Goal: Task Accomplishment & Management: Manage account settings

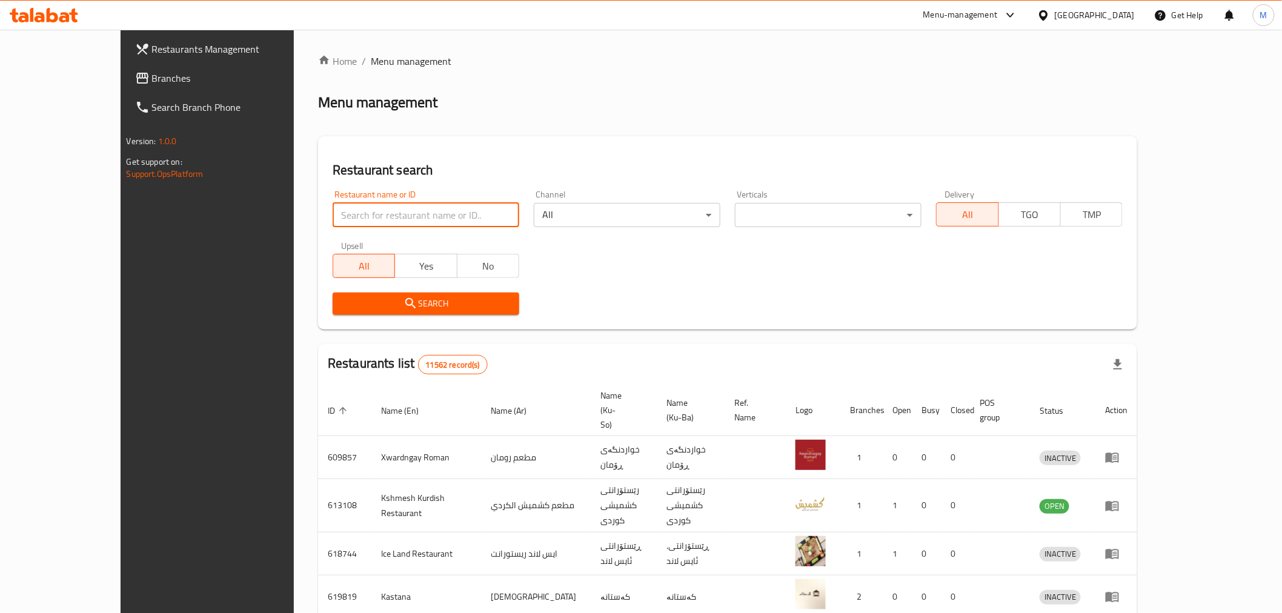
click at [333, 212] on input "search" at bounding box center [426, 215] width 187 height 24
type input "نكهة حطب"
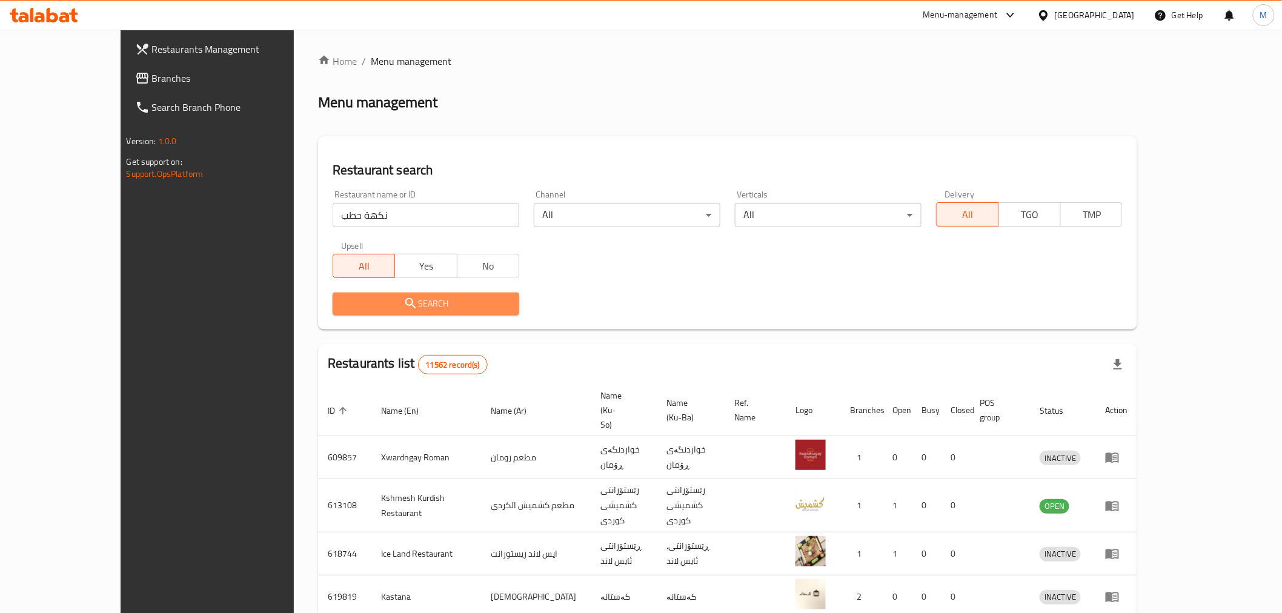
click at [365, 307] on span "Search" at bounding box center [425, 303] width 167 height 15
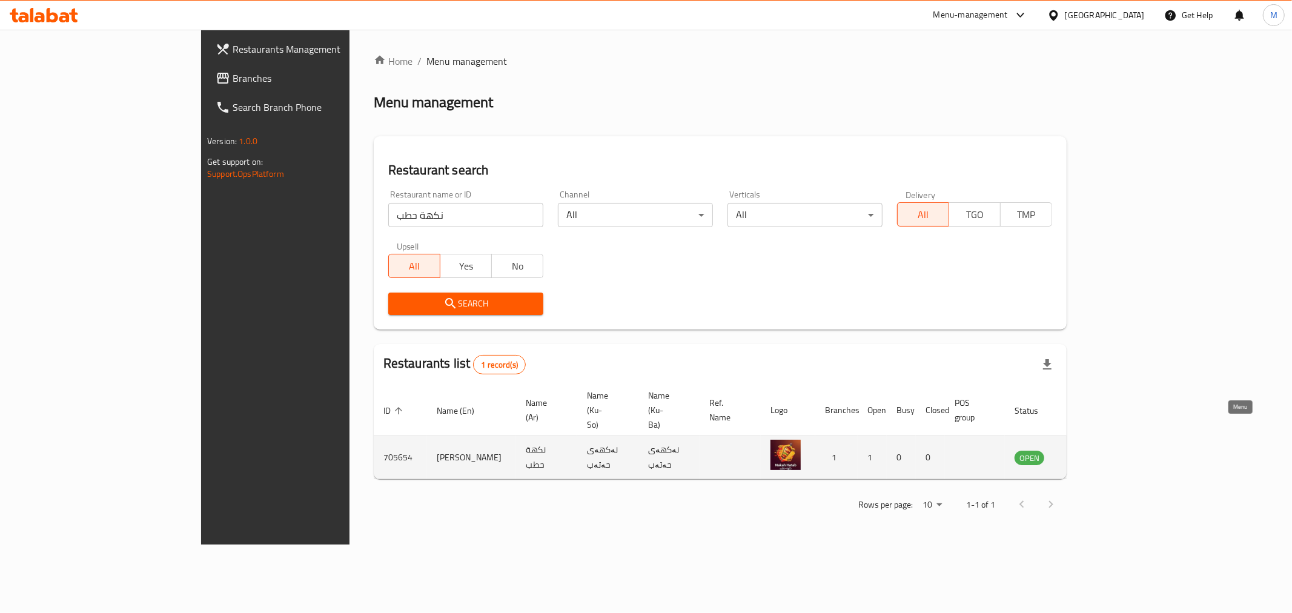
click at [1093, 450] on icon "enhanced table" at bounding box center [1085, 457] width 15 height 15
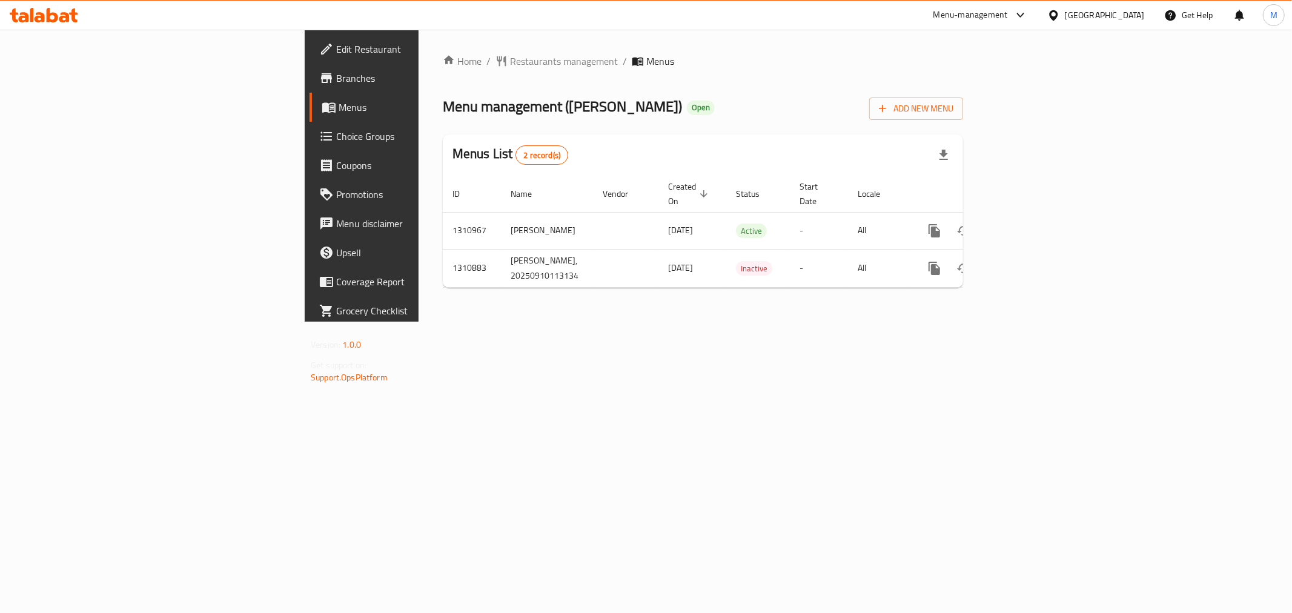
click at [336, 53] on span "Edit Restaurant" at bounding box center [423, 49] width 174 height 15
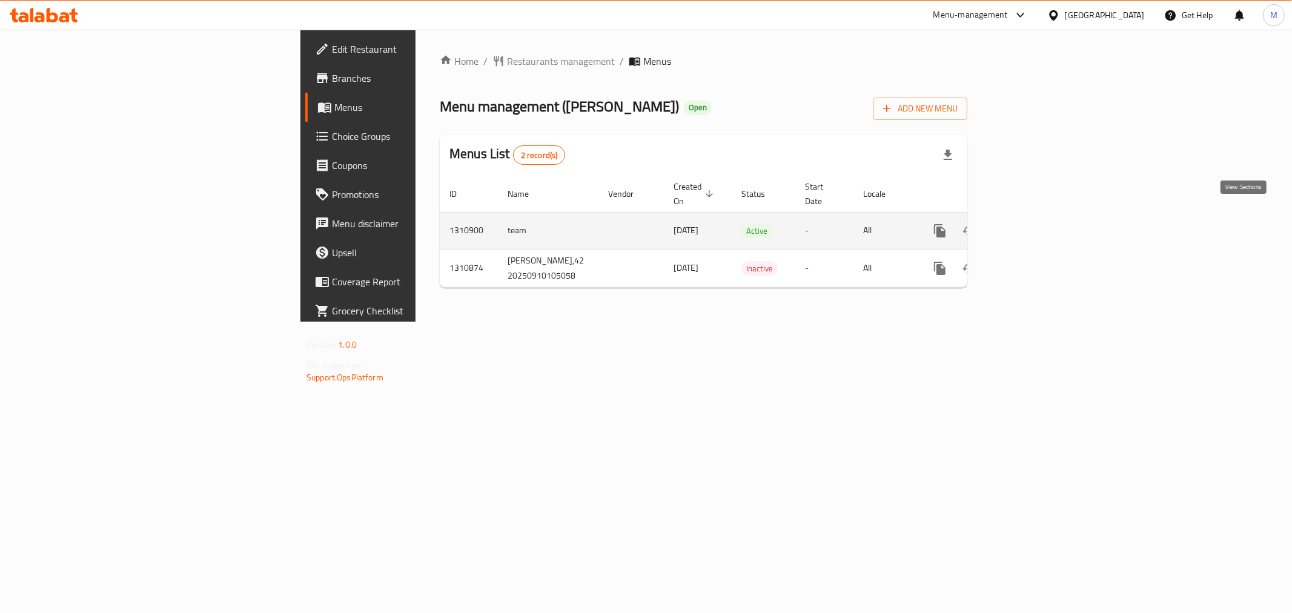
click at [1042, 217] on link "enhanced table" at bounding box center [1027, 230] width 29 height 29
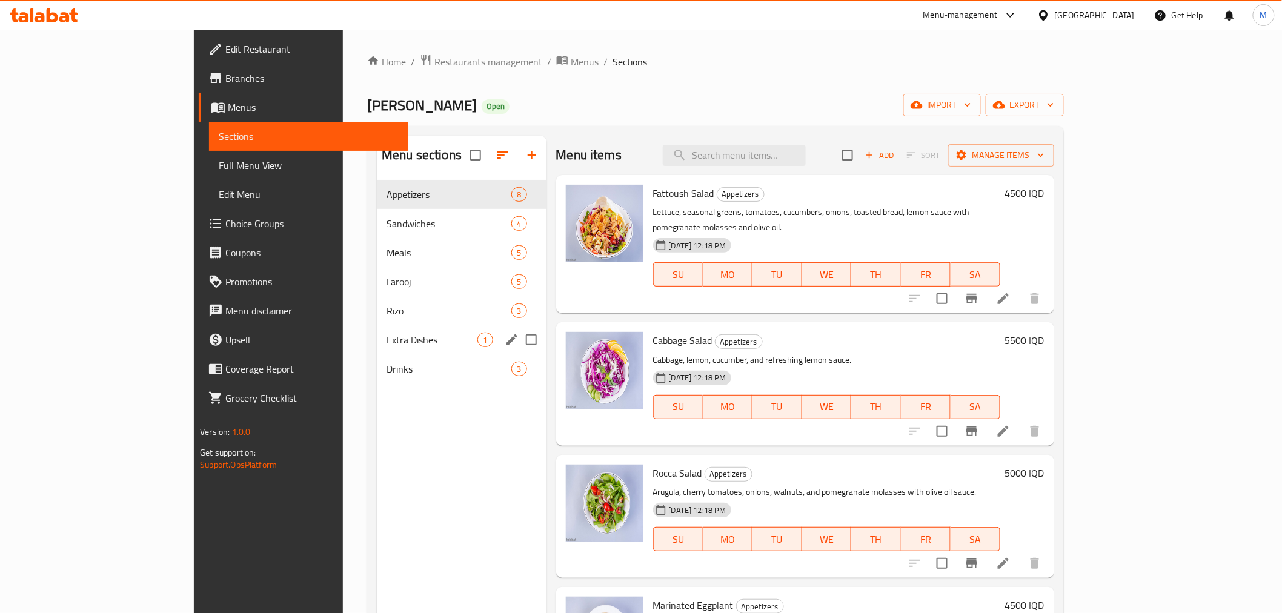
click at [377, 331] on div "Extra Dishes 1" at bounding box center [461, 339] width 169 height 29
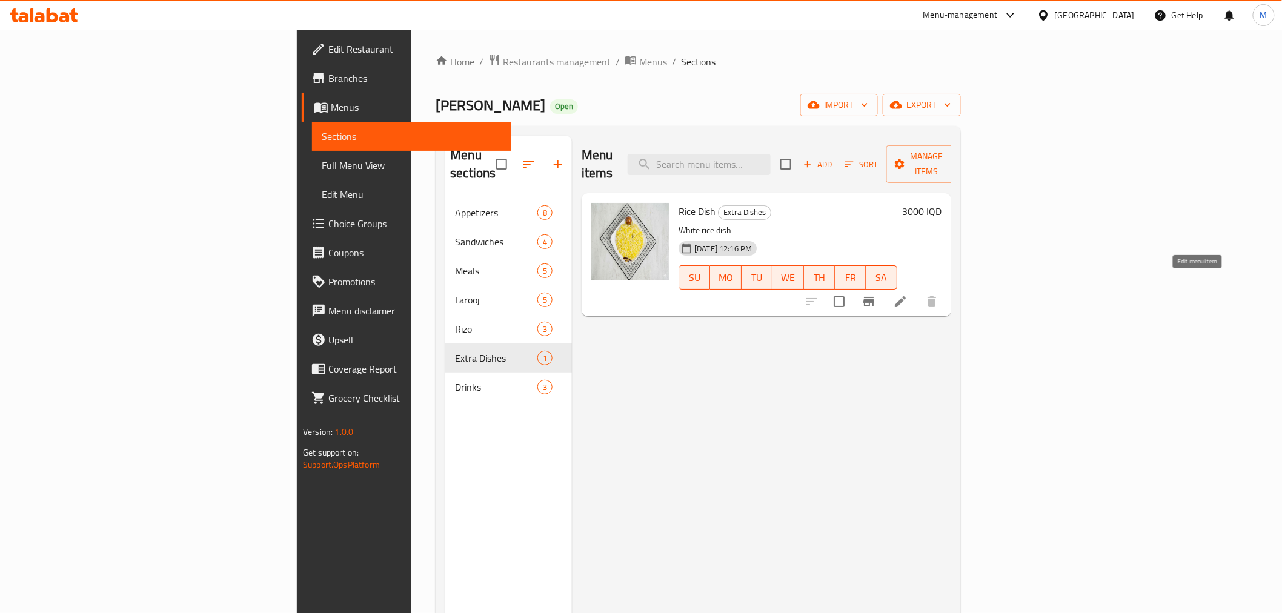
click at [907, 294] on icon at bounding box center [900, 301] width 15 height 15
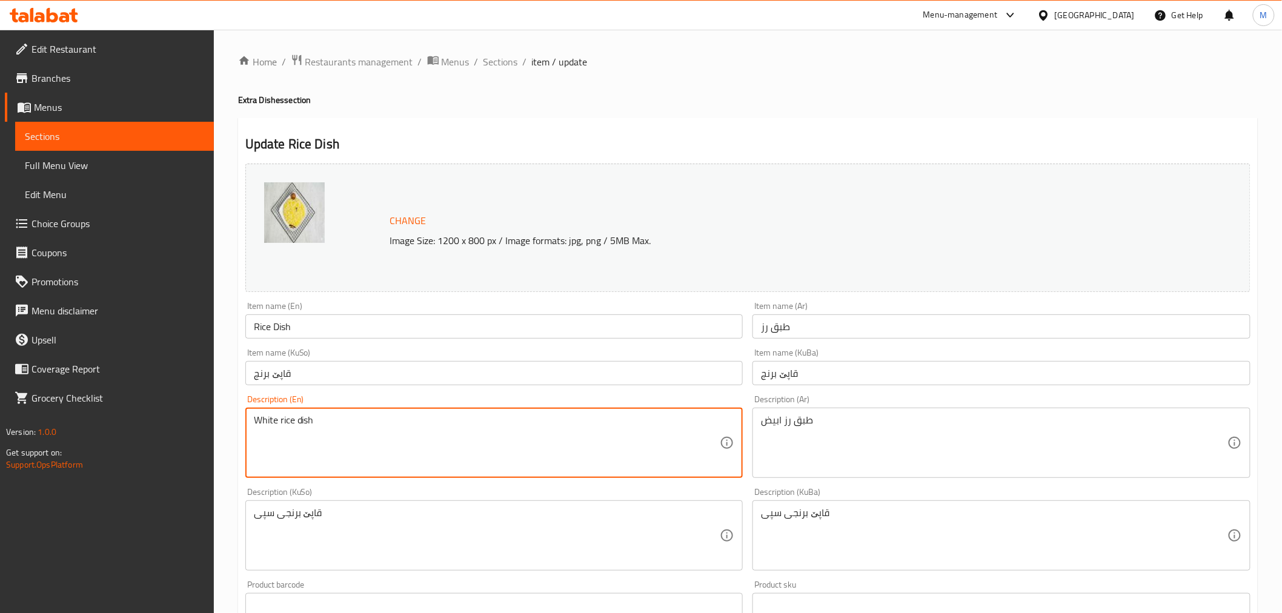
drag, startPoint x: 274, startPoint y: 416, endPoint x: 201, endPoint y: 432, distance: 74.5
type textarea "Yellow smoked rice dish"
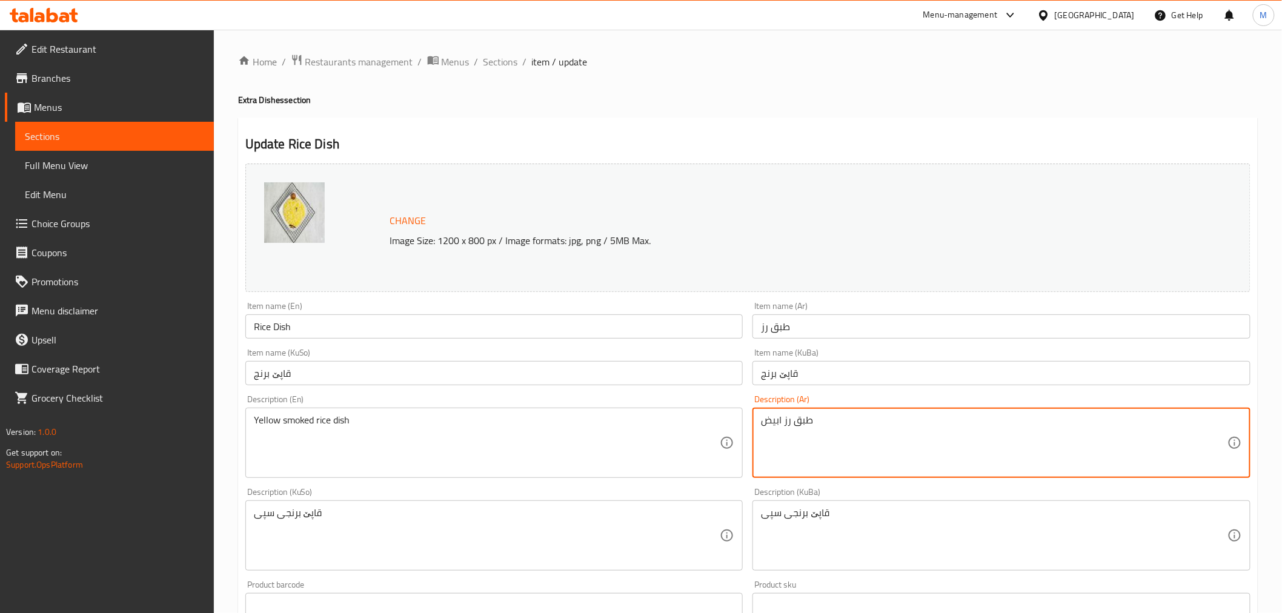
drag, startPoint x: 782, startPoint y: 417, endPoint x: 697, endPoint y: 434, distance: 87.2
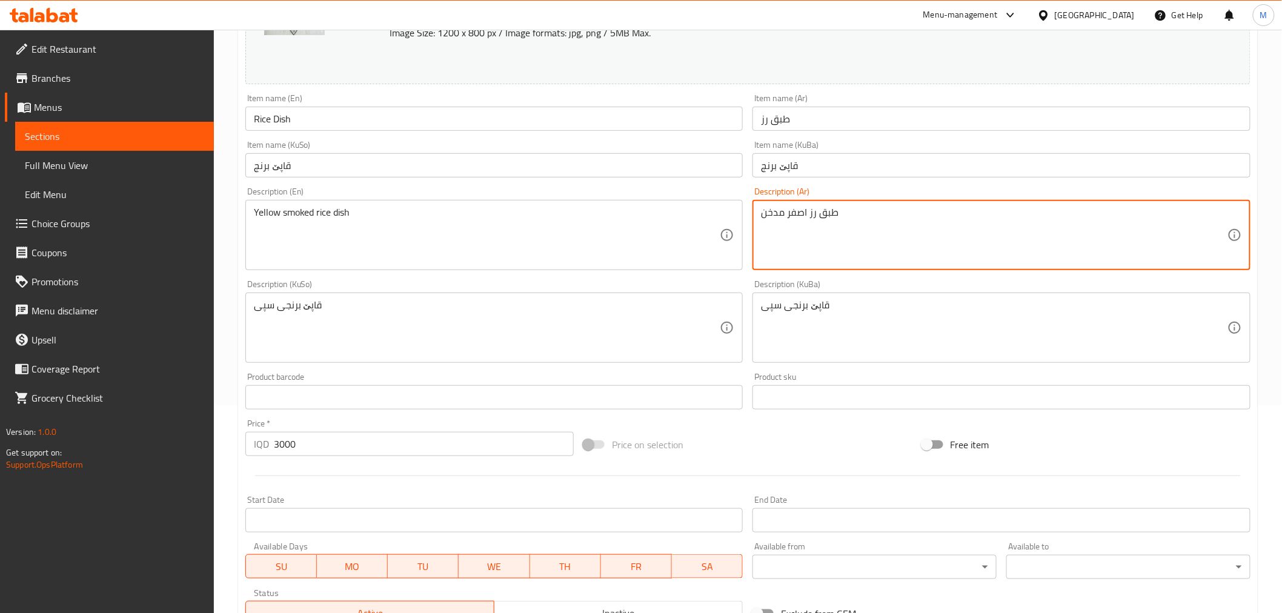
scroll to position [397, 0]
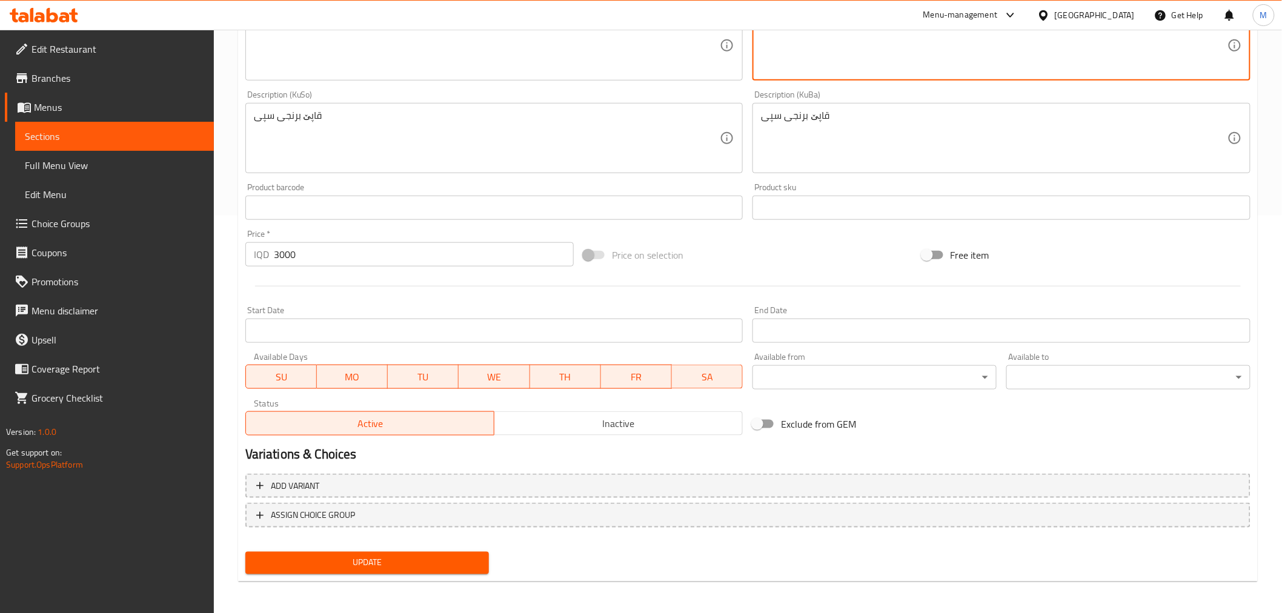
type textarea "طبق رز اصفر مدخن"
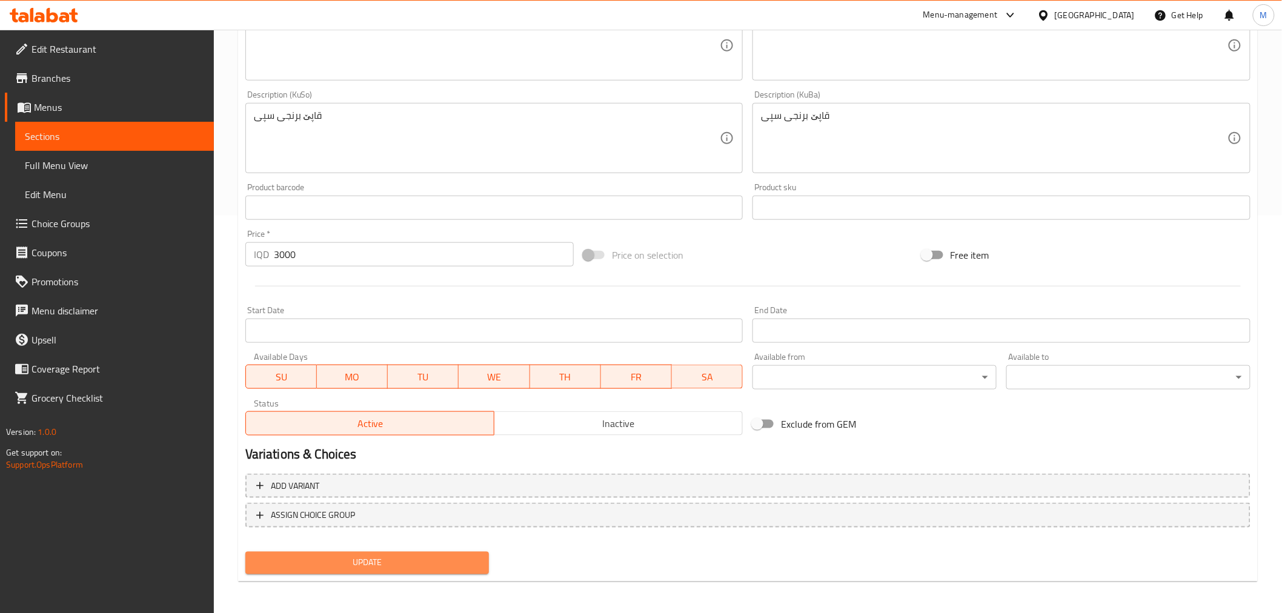
click at [417, 562] on span "Update" at bounding box center [367, 562] width 225 height 15
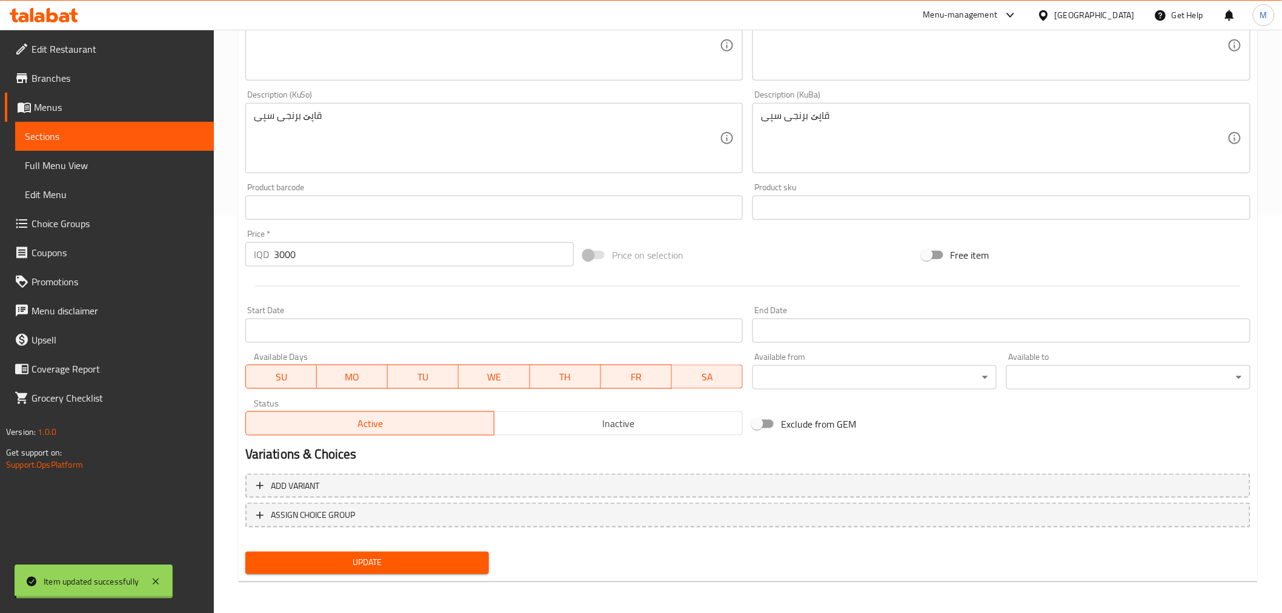
click at [385, 556] on span "Update" at bounding box center [367, 562] width 225 height 15
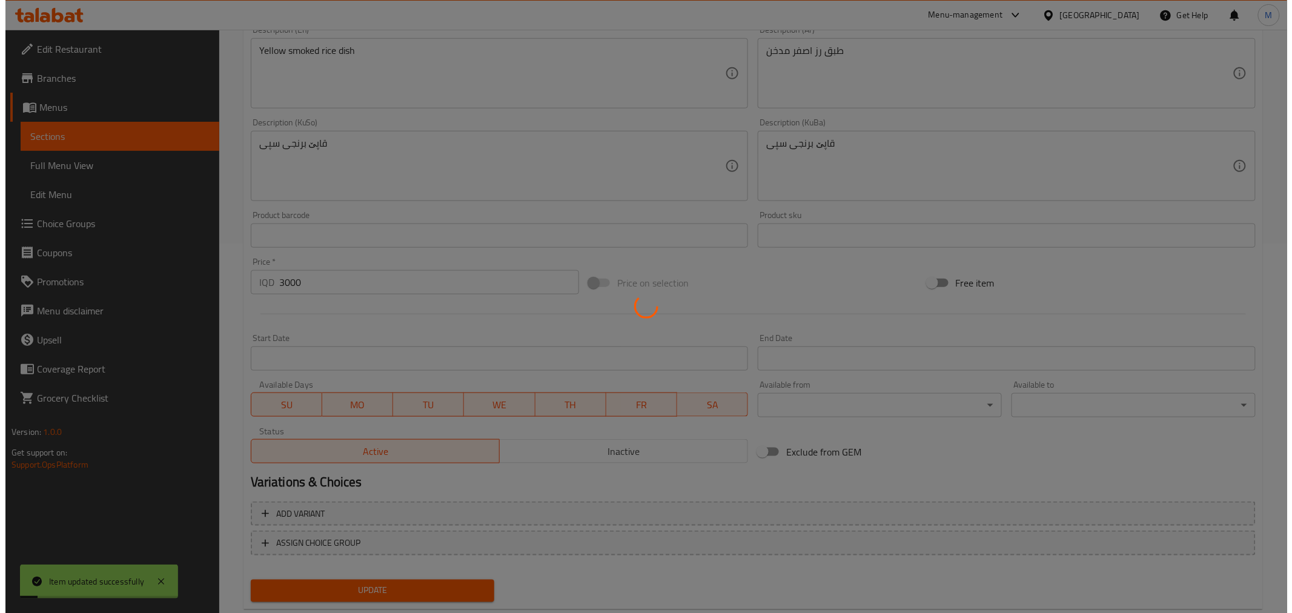
scroll to position [0, 0]
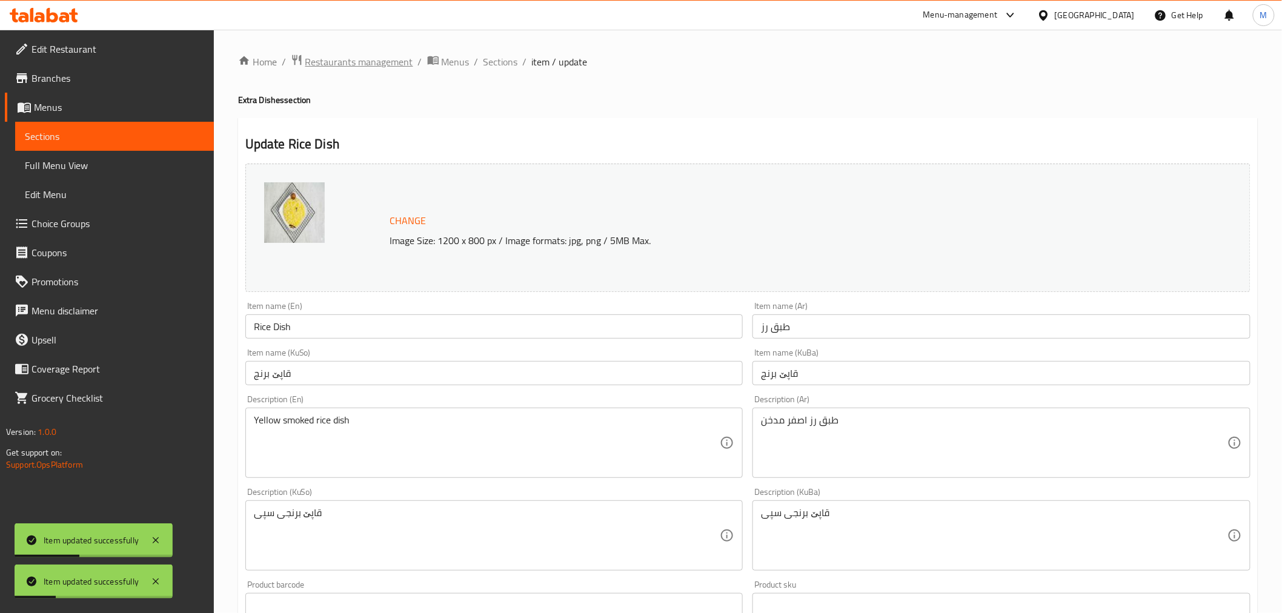
click at [398, 59] on span "Restaurants management" at bounding box center [359, 62] width 108 height 15
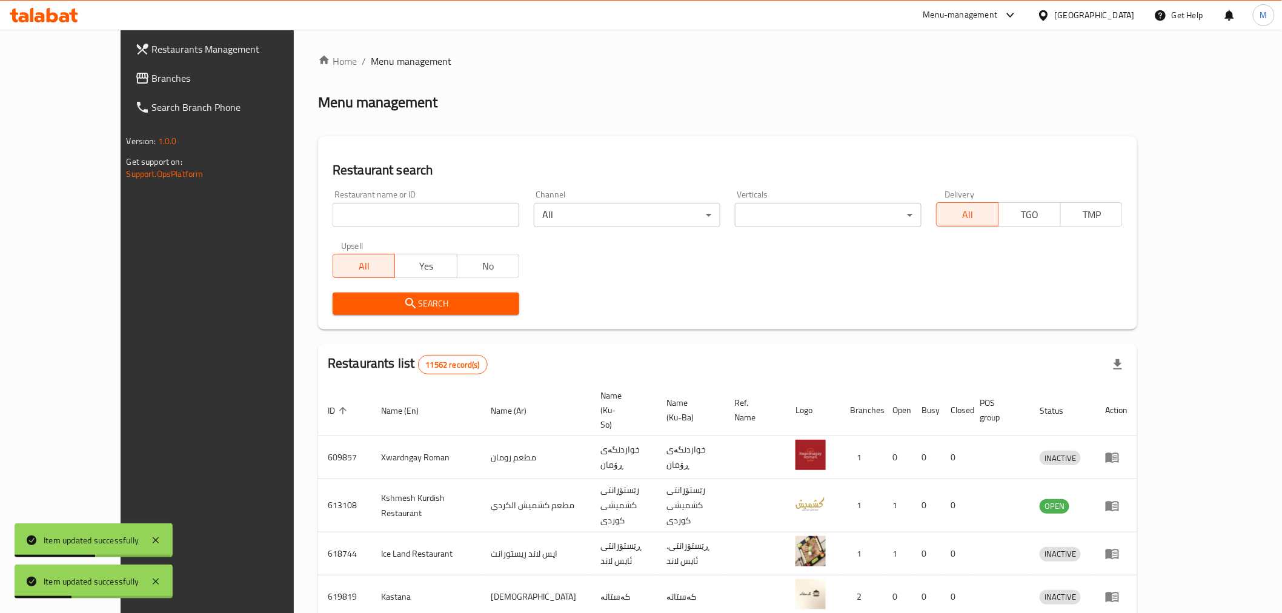
click at [388, 216] on input "search" at bounding box center [426, 215] width 187 height 24
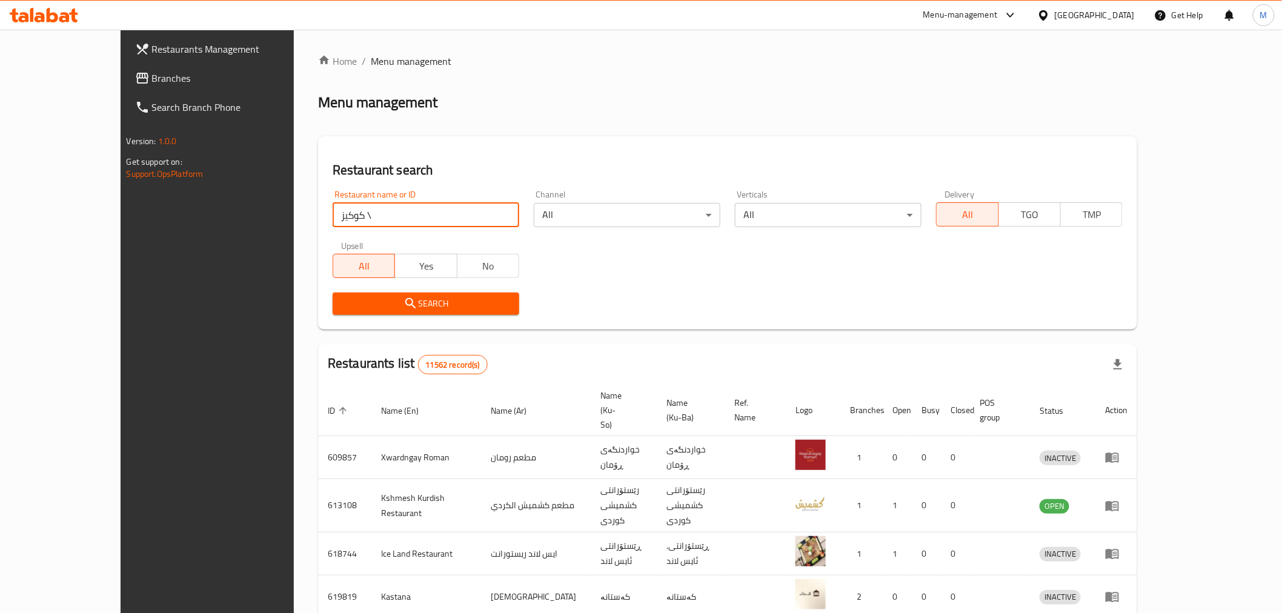
type input "كوكيز اند مور"
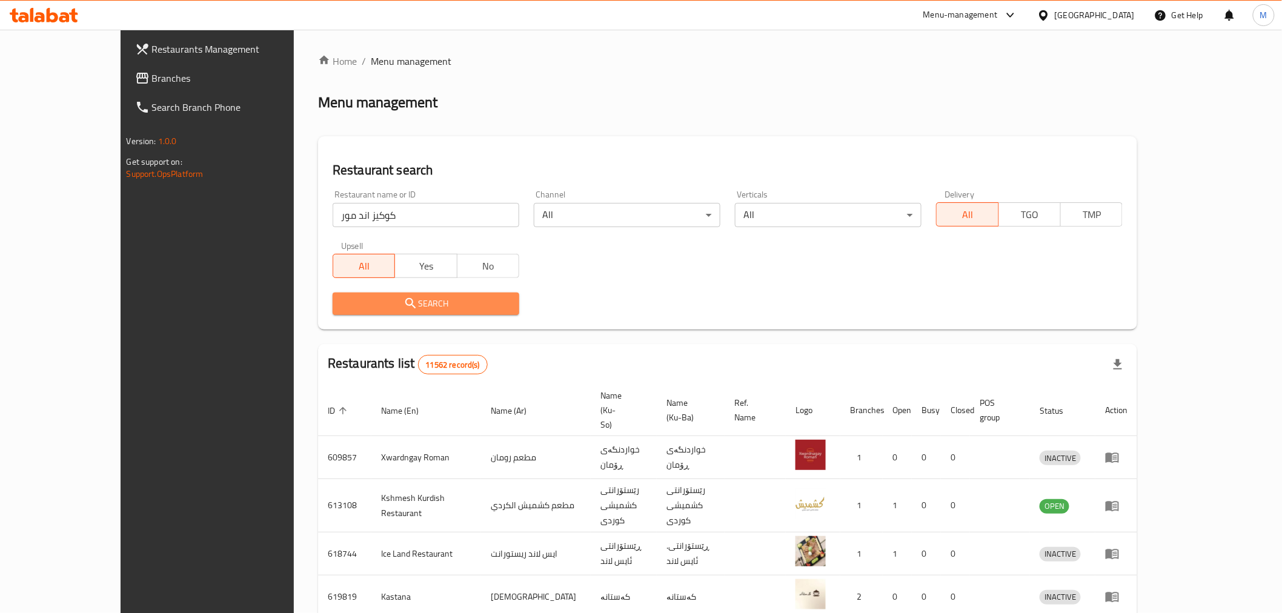
click at [367, 313] on button "Search" at bounding box center [426, 304] width 187 height 22
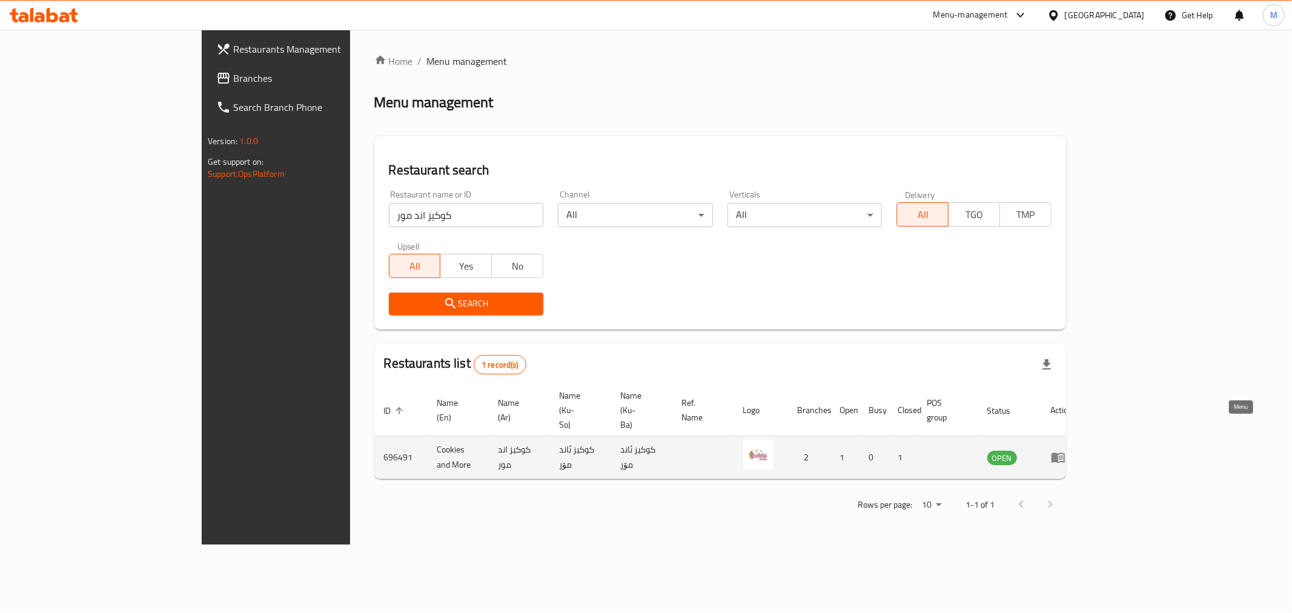
click at [1065, 453] on icon "enhanced table" at bounding box center [1058, 458] width 13 height 10
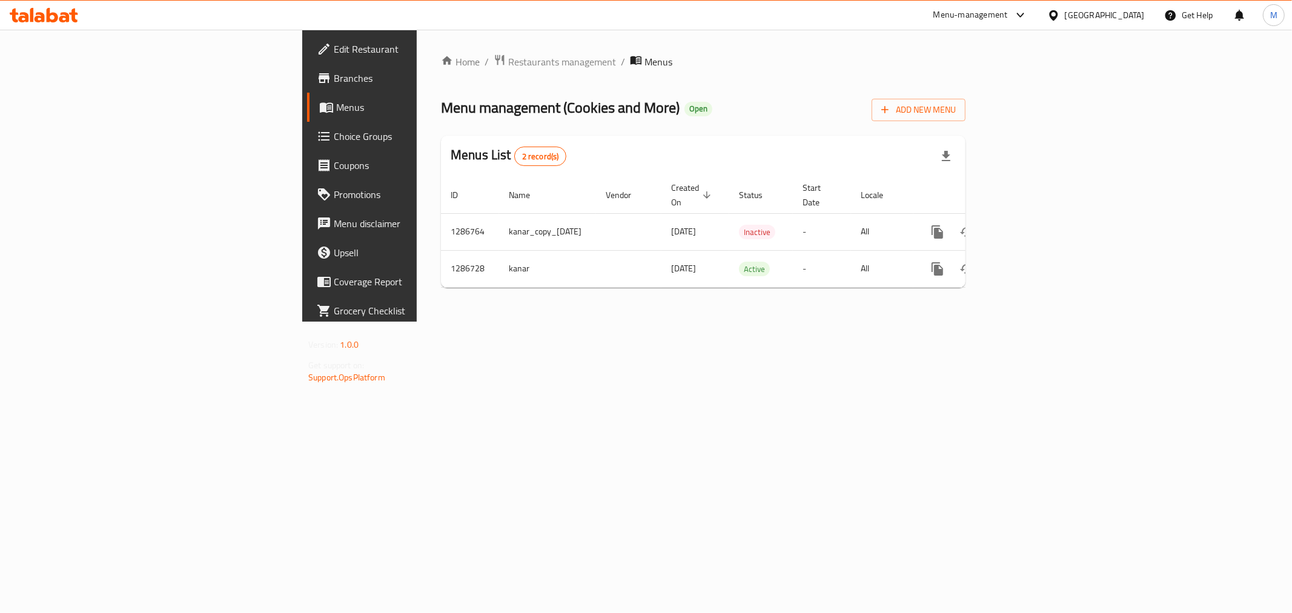
click at [334, 71] on span "Branches" at bounding box center [421, 78] width 174 height 15
